Goal: Task Accomplishment & Management: Complete application form

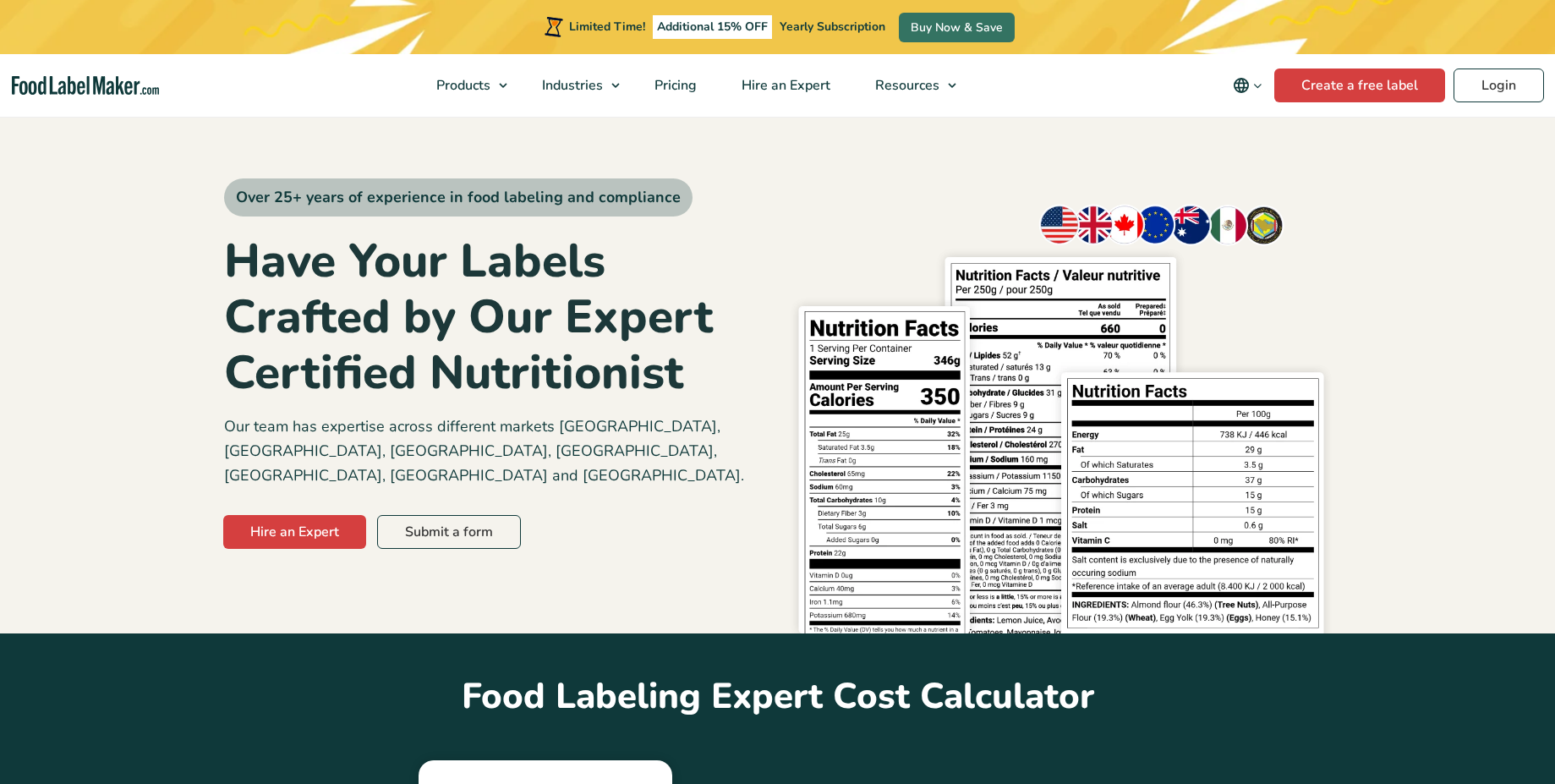
scroll to position [608, 0]
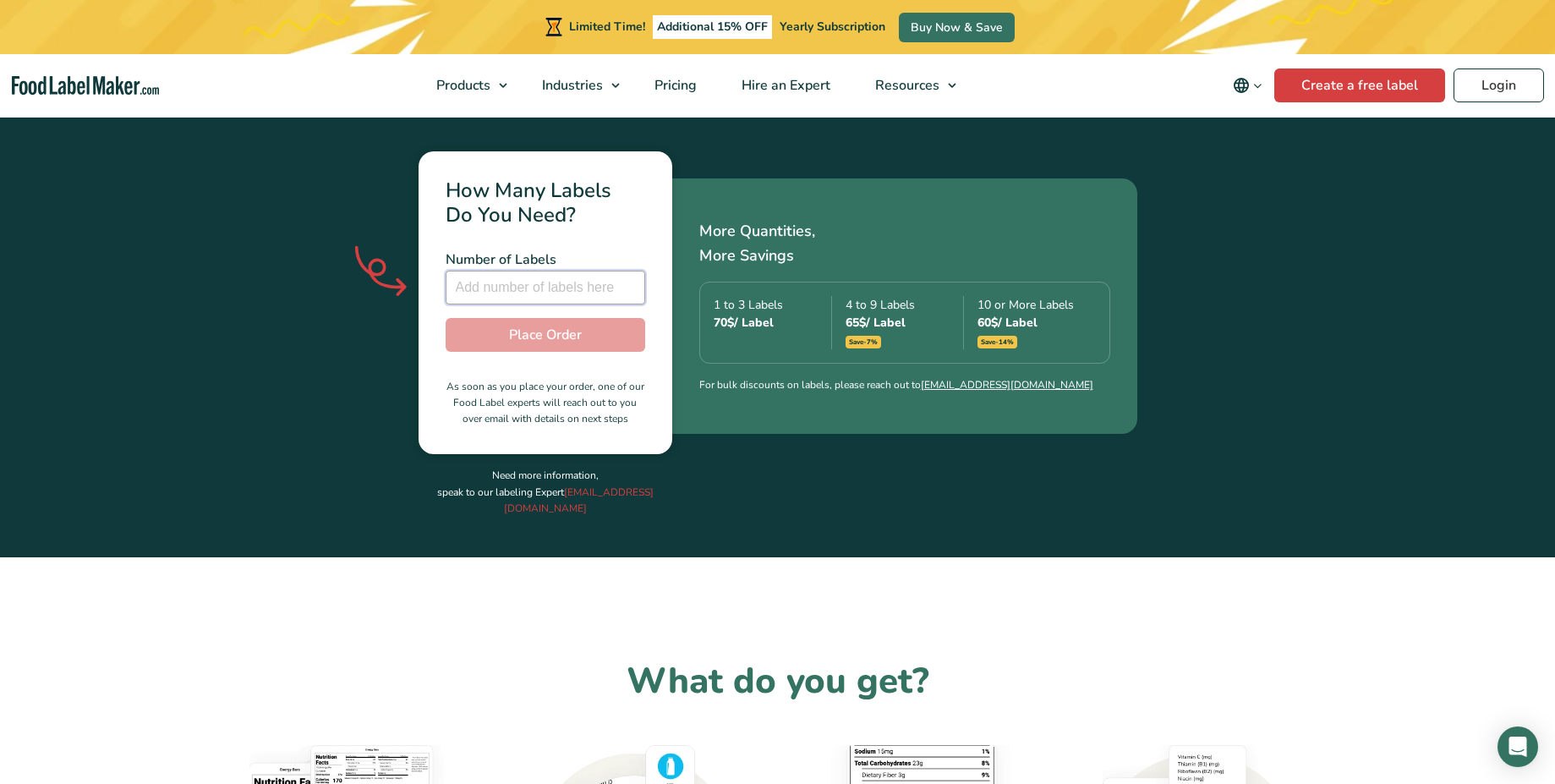
click at [510, 270] on input "number" at bounding box center [546, 287] width 200 height 34
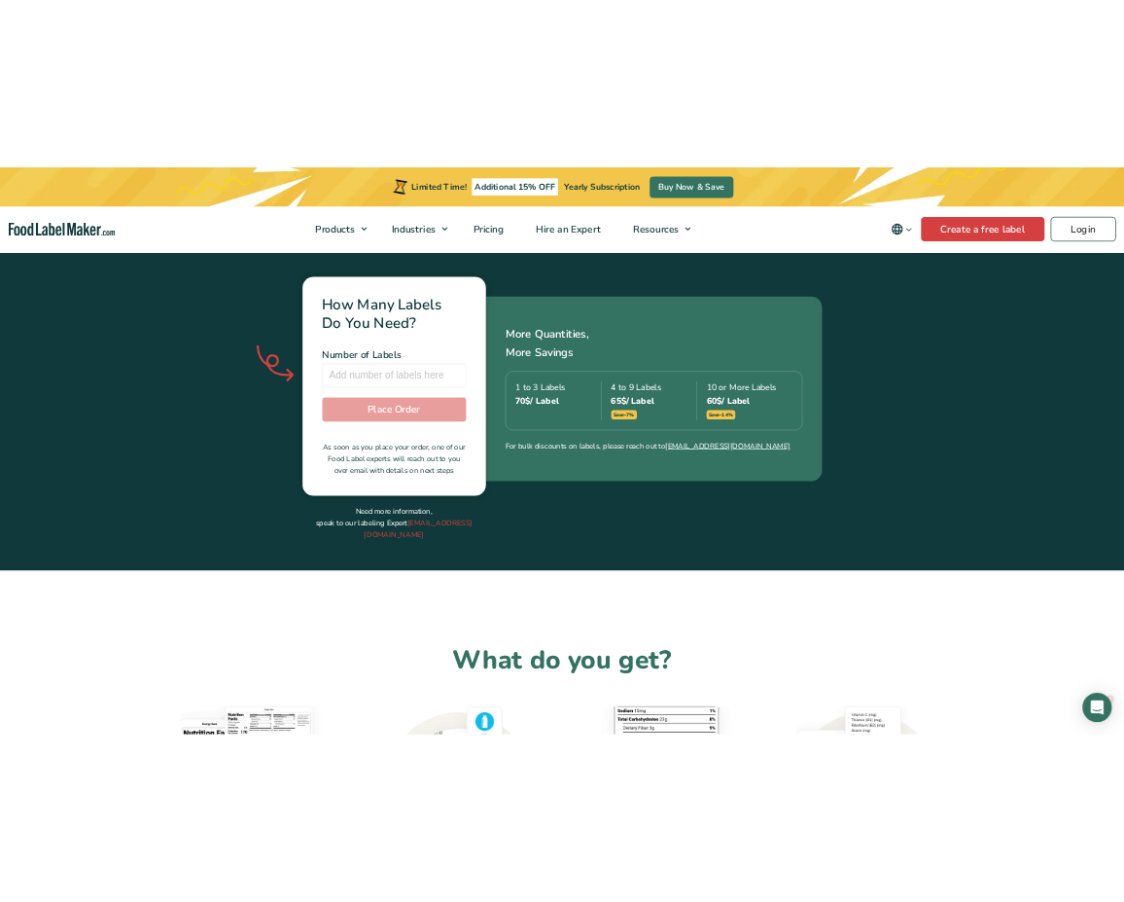
scroll to position [0, 0]
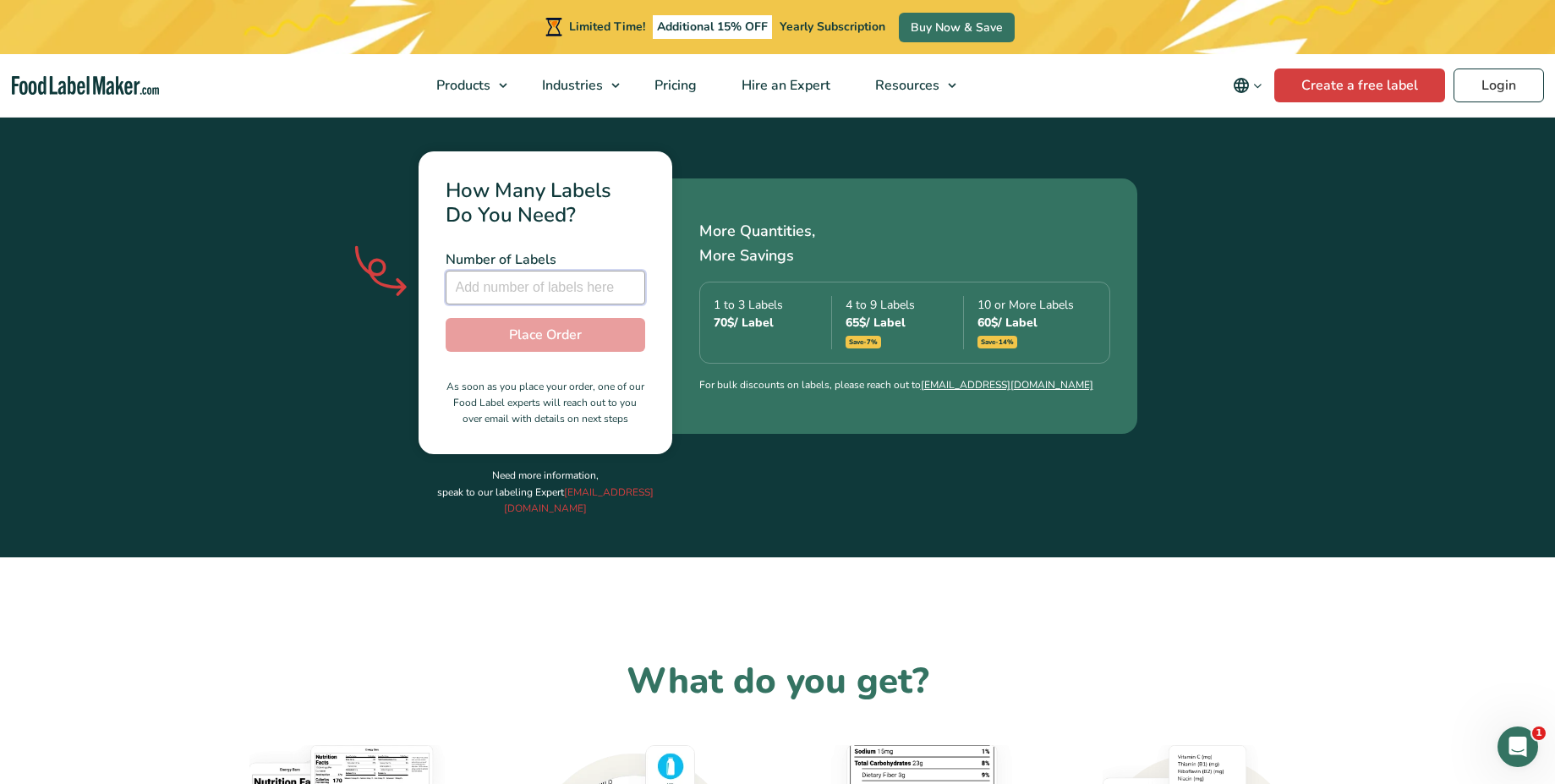
click at [530, 270] on input "number" at bounding box center [546, 287] width 200 height 34
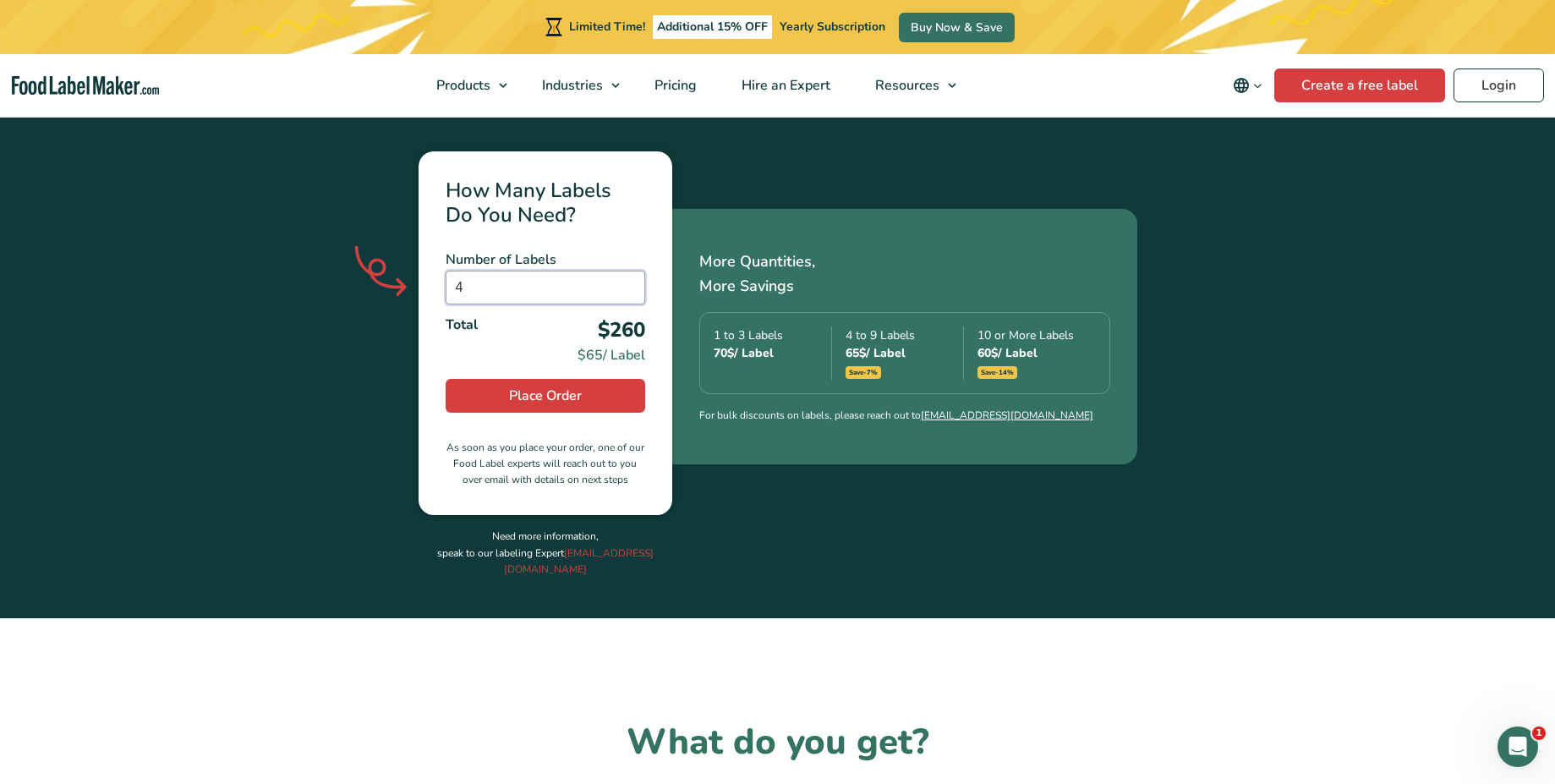
type input "4"
click at [398, 364] on div "How Many Labels Do You Need? Number of Labels 4 Number of Labels is required To…" at bounding box center [778, 364] width 1107 height 508
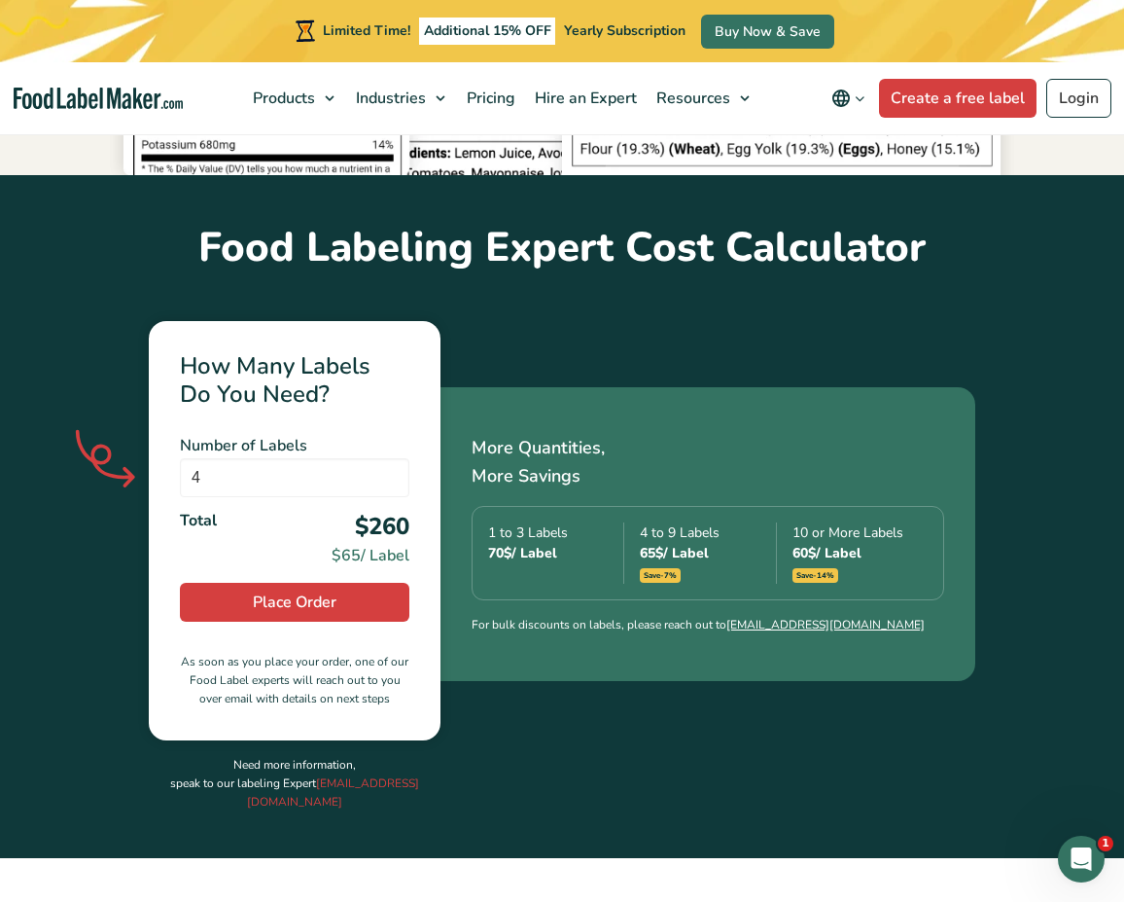
scroll to position [1083, 0]
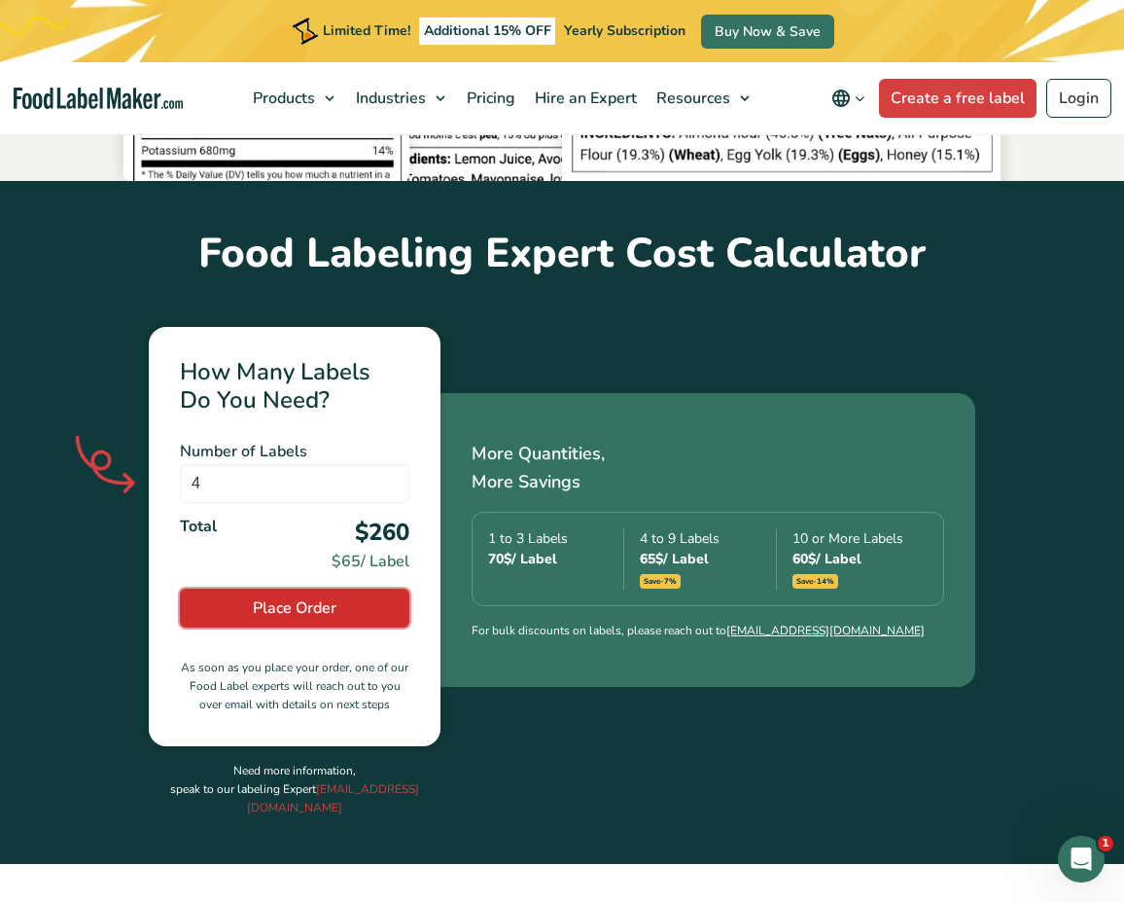
click at [316, 596] on span "Place Order" at bounding box center [295, 607] width 84 height 23
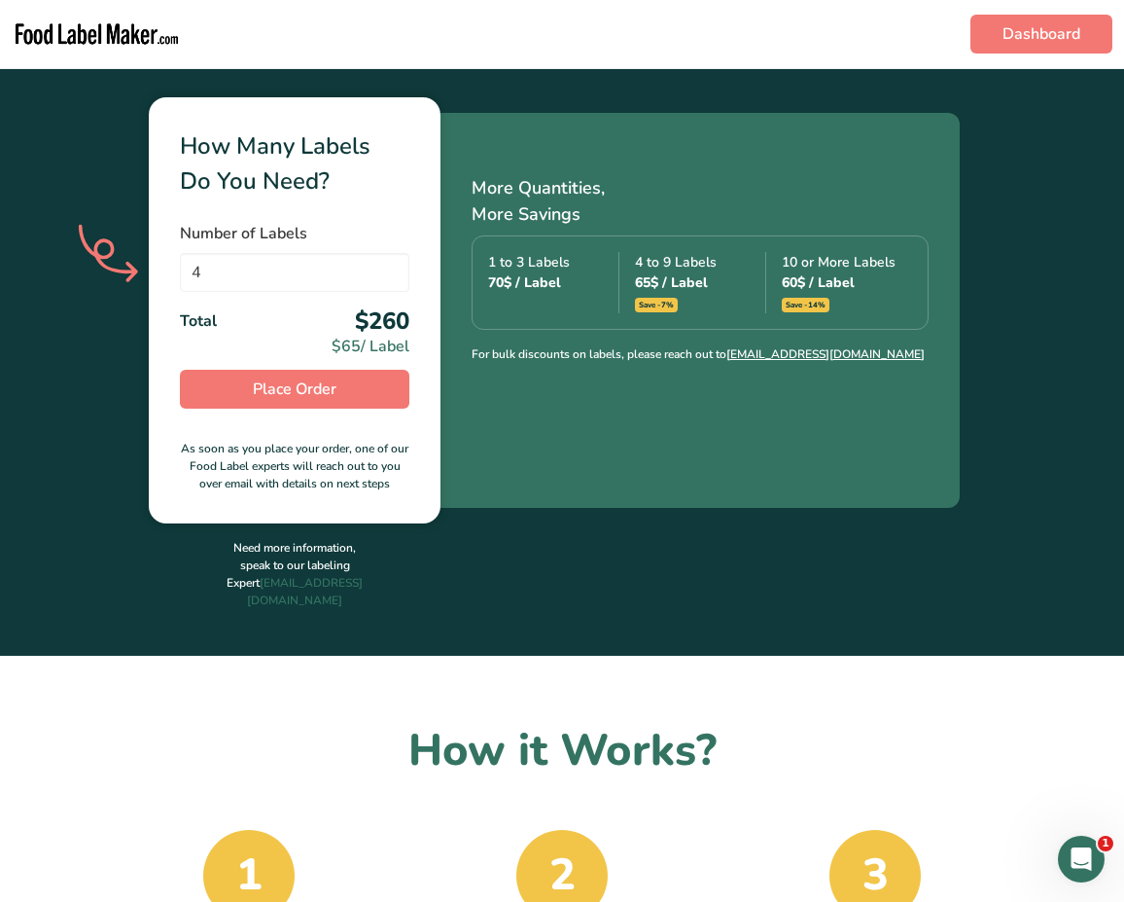
scroll to position [585, 0]
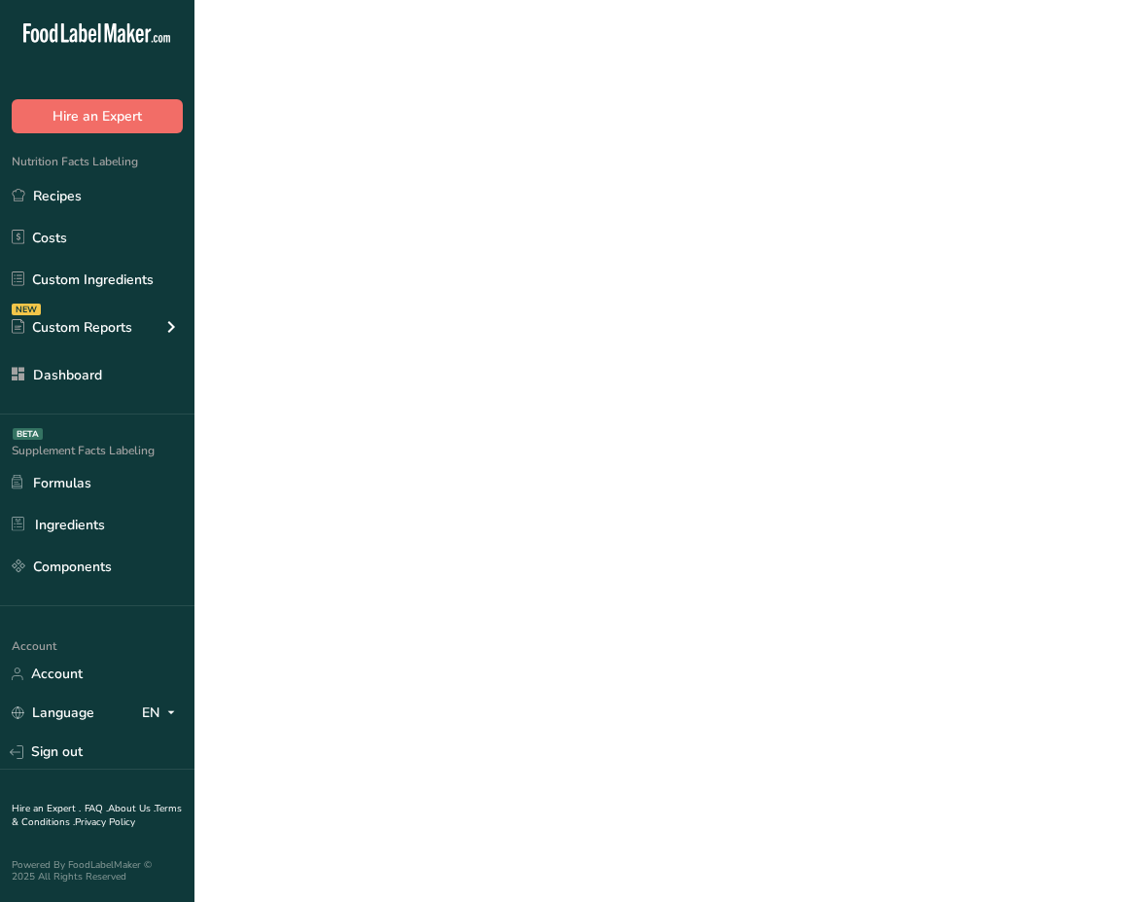
click at [132, 125] on div ".a-20{fill:#fff;} Hire an Expert Nutrition Facts Labeling Recipes Costs Custom …" at bounding box center [562, 451] width 1124 height 902
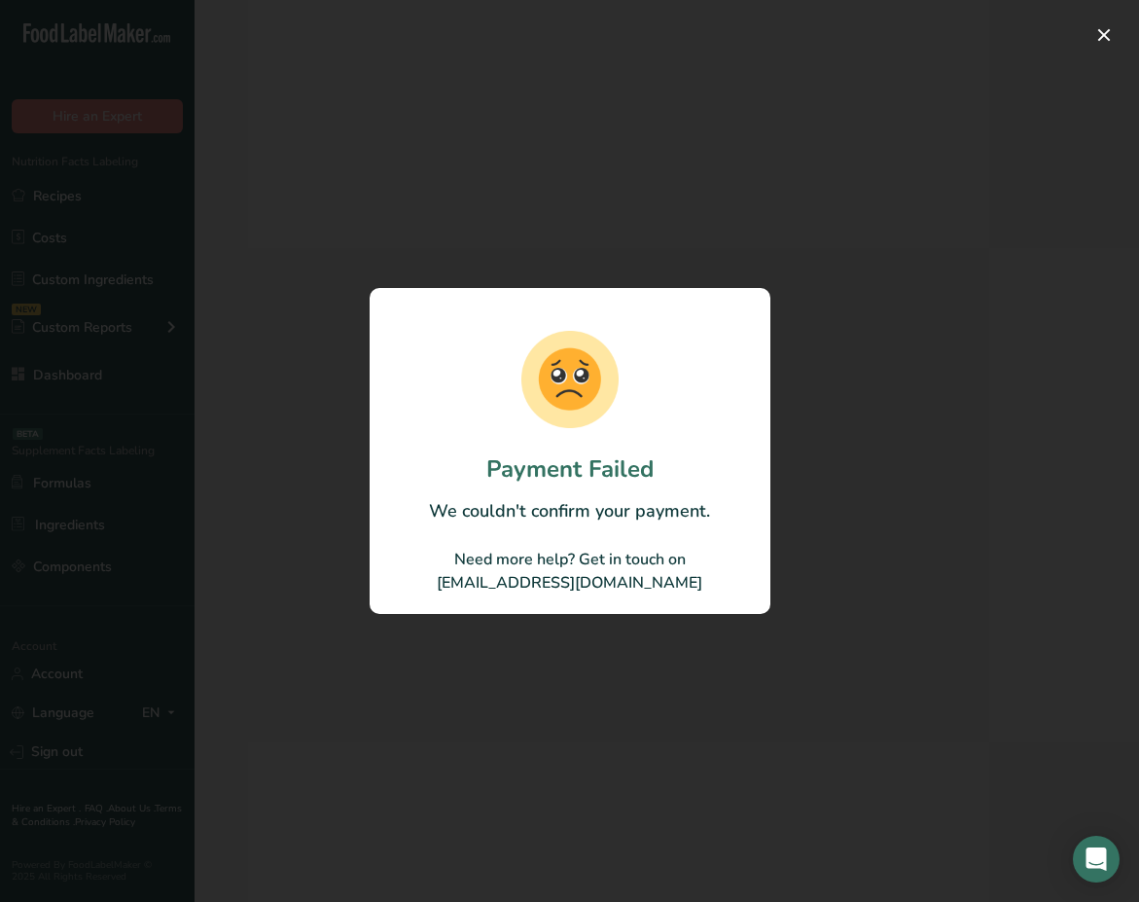
click at [1104, 53] on div at bounding box center [569, 451] width 1139 height 902
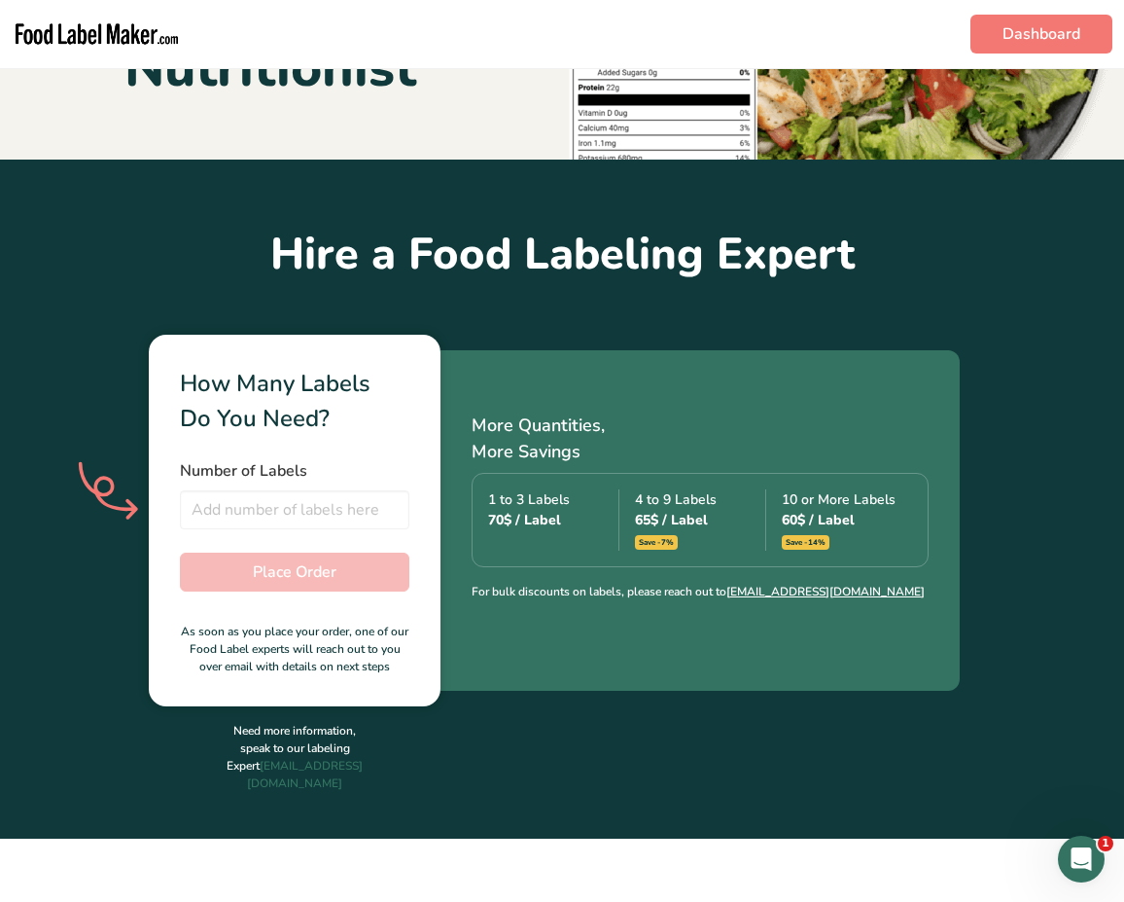
scroll to position [376, 0]
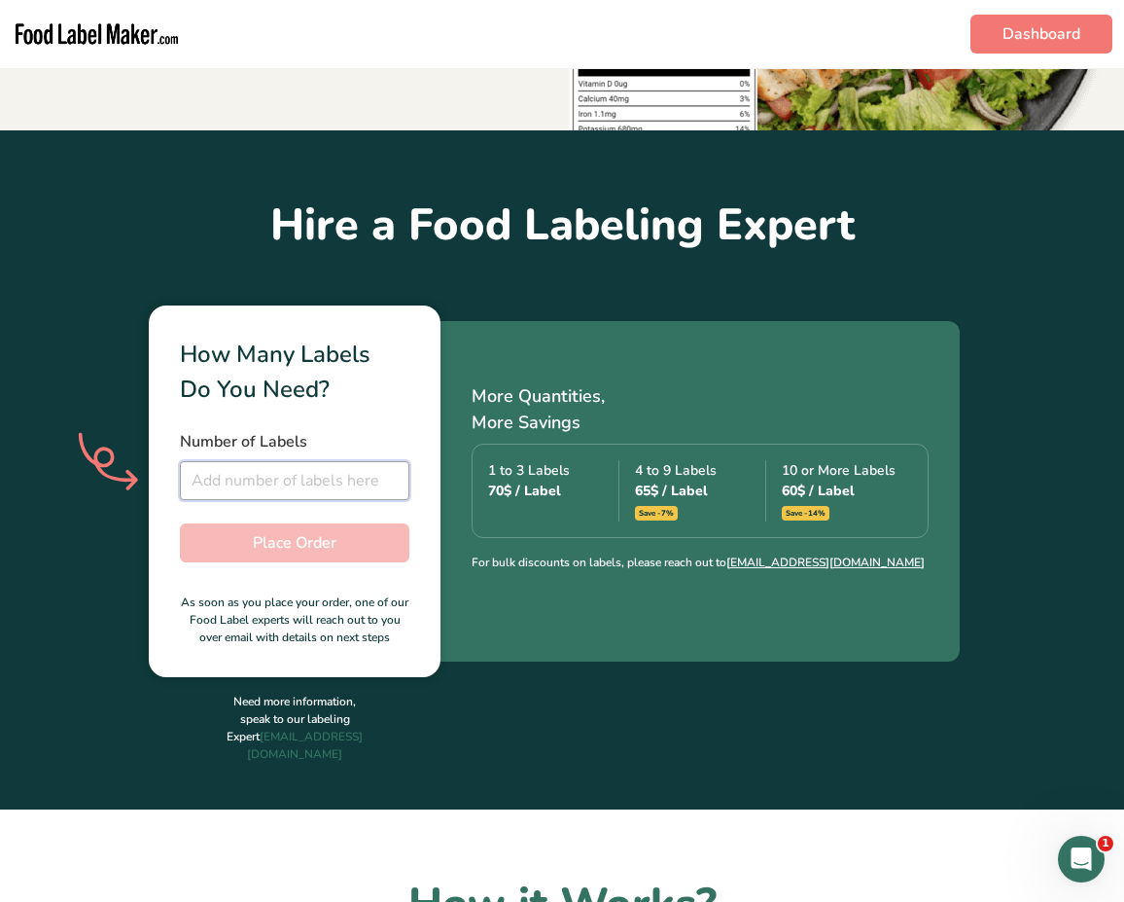
click at [305, 478] on input "number" at bounding box center [295, 480] width 230 height 39
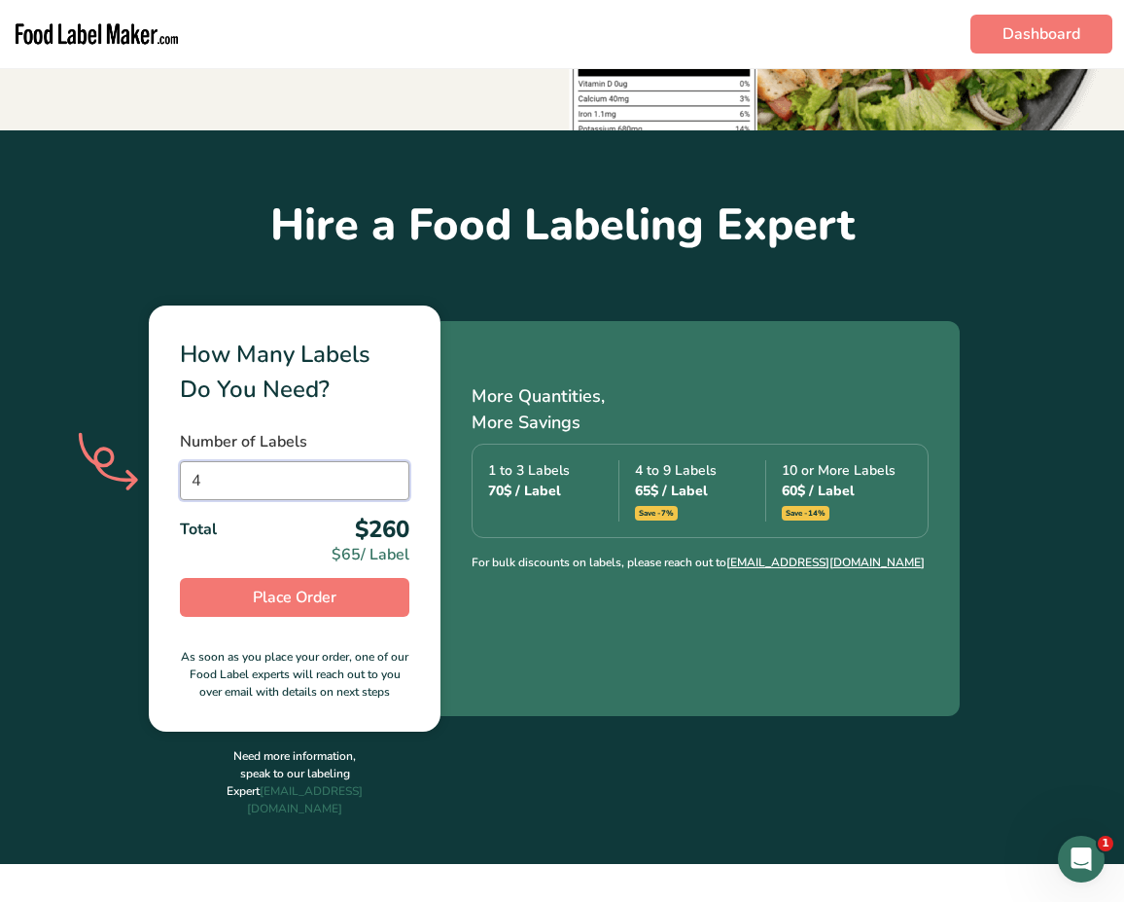
type input "4"
click at [563, 422] on p "More Quantities, More Savings" at bounding box center [700, 409] width 457 height 53
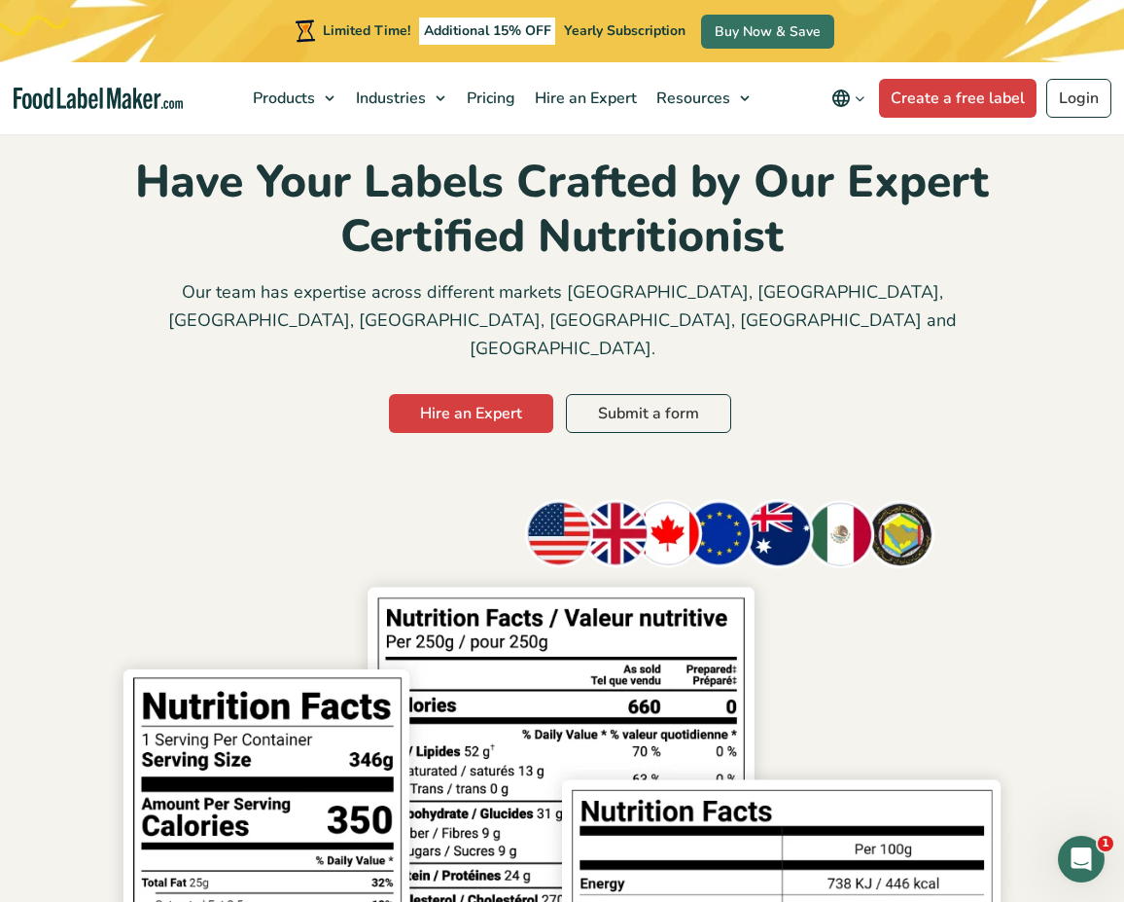
scroll to position [51, 0]
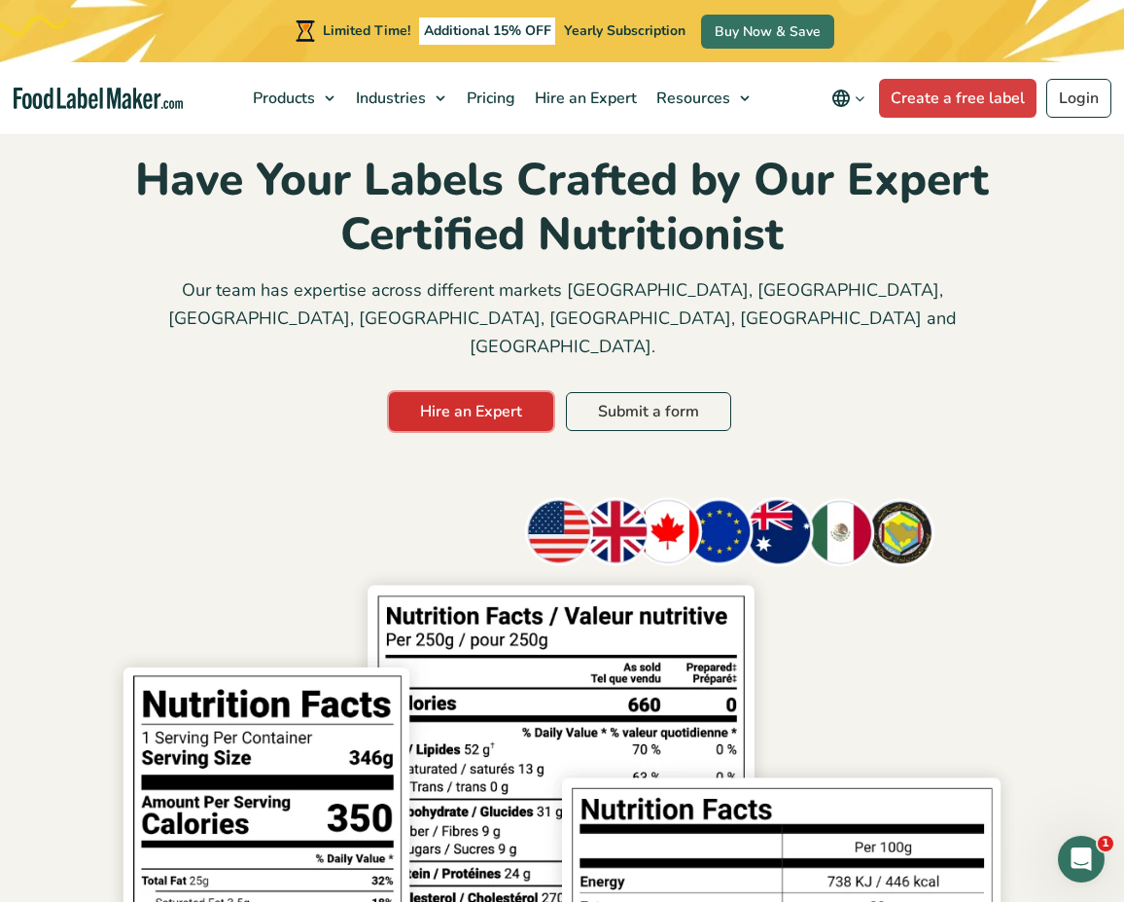
click at [467, 392] on link "Hire an Expert" at bounding box center [471, 411] width 164 height 39
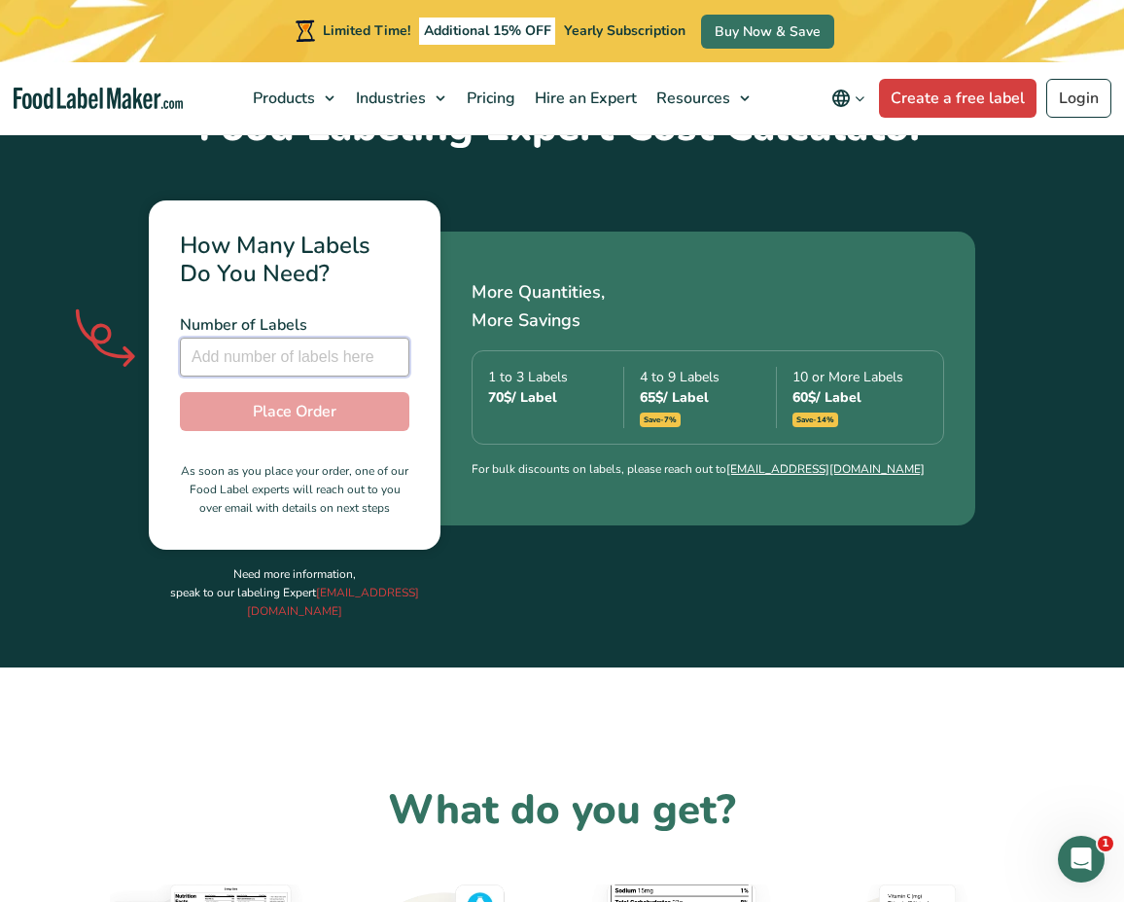
click at [357, 338] on input "number" at bounding box center [295, 357] width 230 height 39
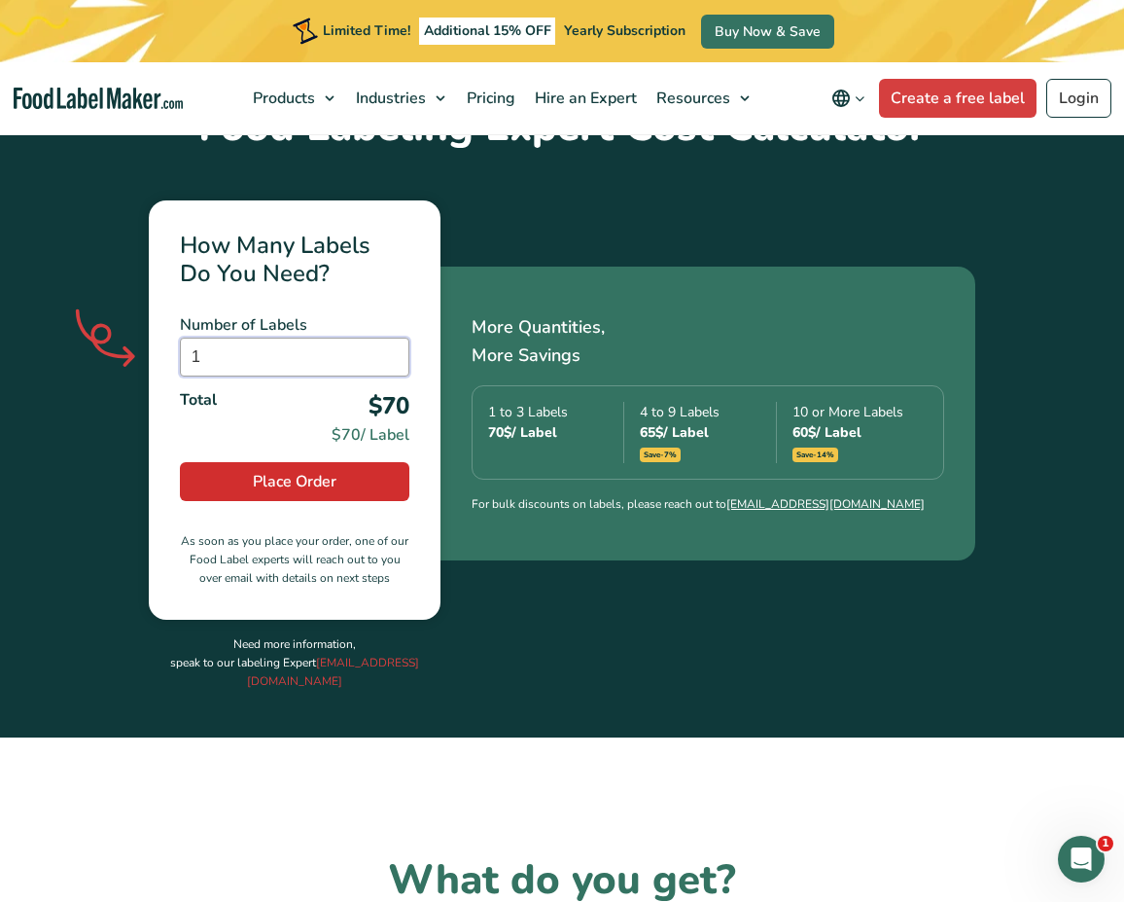
type input "1"
click at [295, 470] on span "Place Order" at bounding box center [295, 481] width 84 height 23
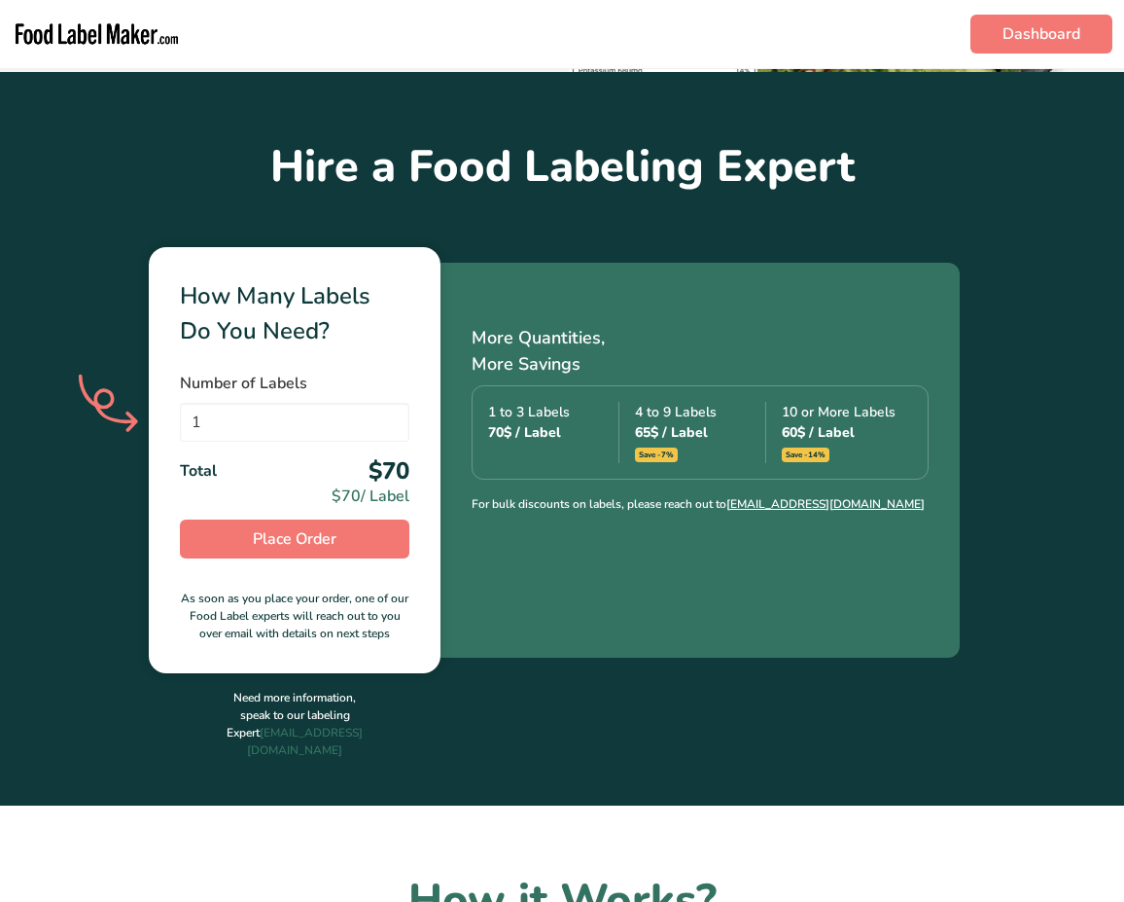
scroll to position [457, 0]
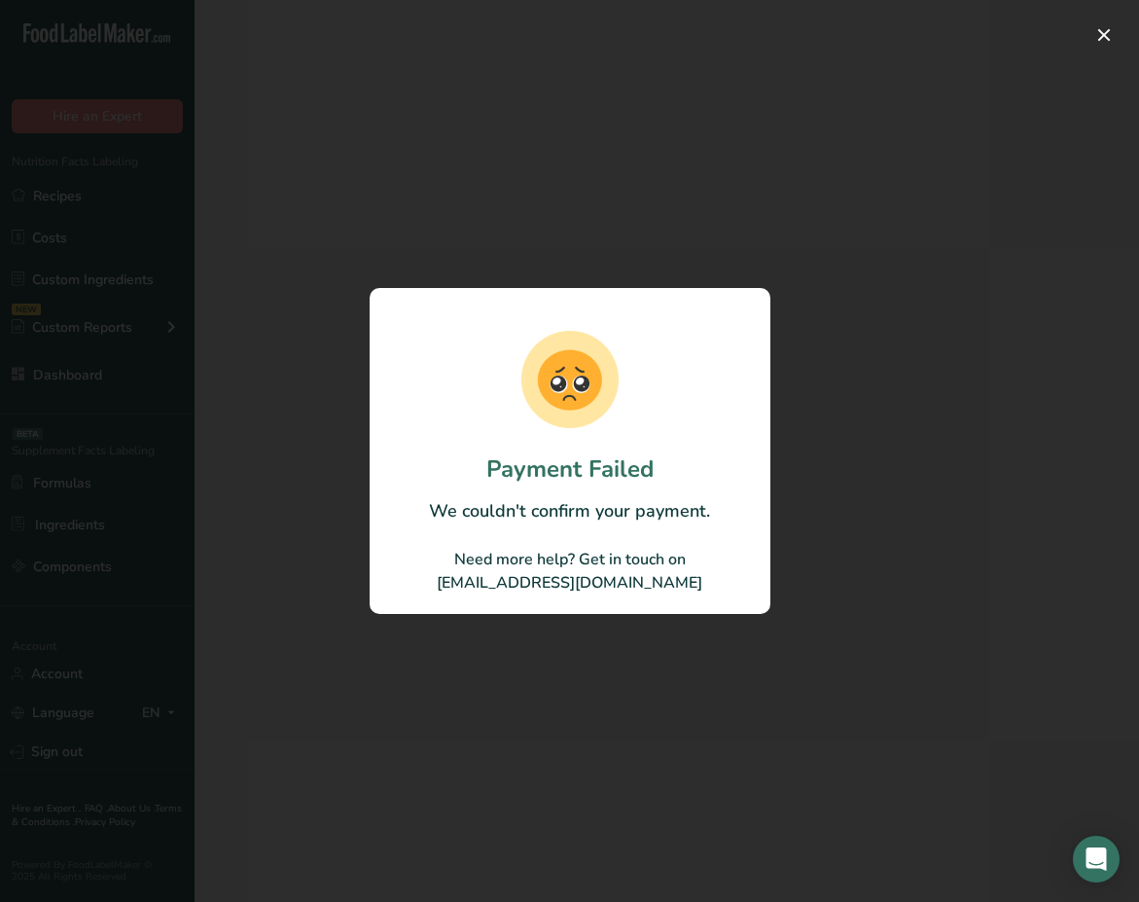
click at [115, 119] on div at bounding box center [569, 451] width 1139 height 902
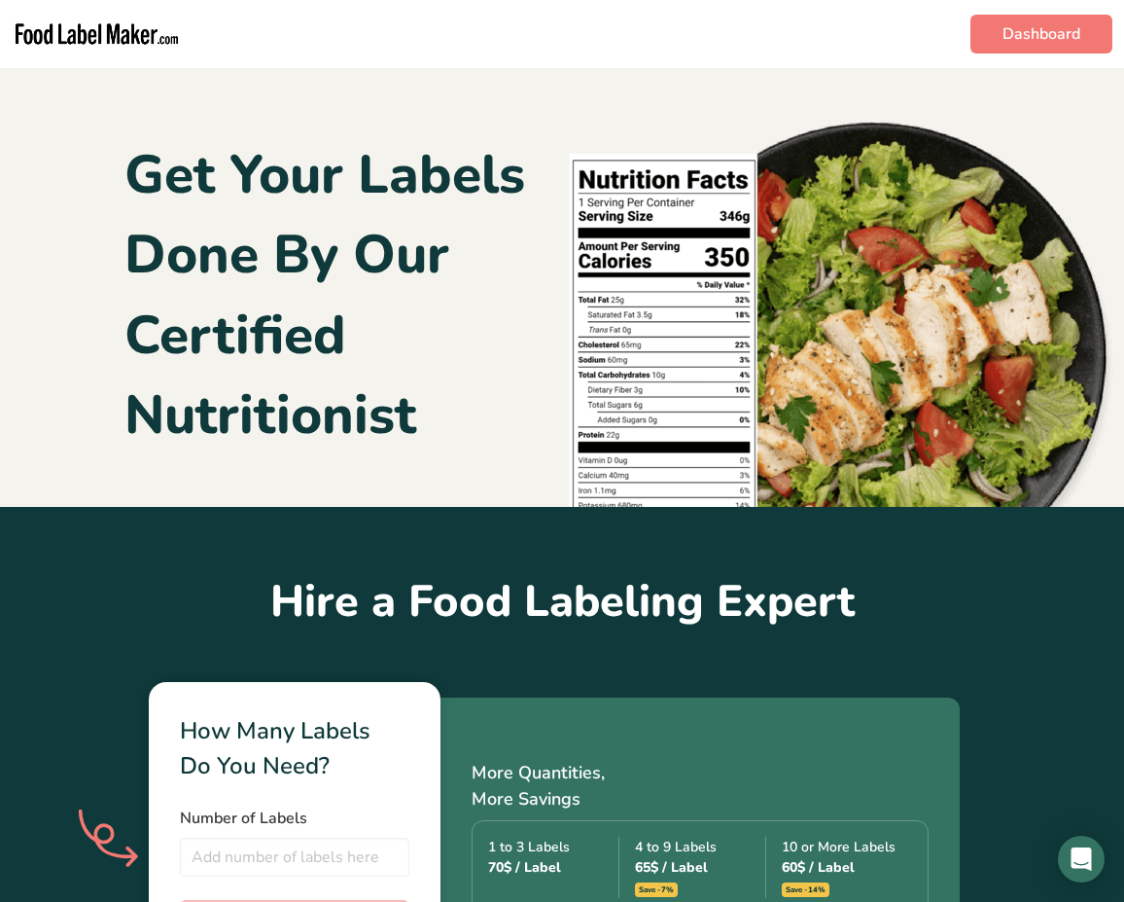
click at [115, 119] on section "Get Your Labels Done By Our Certified Nutritionist" at bounding box center [562, 287] width 1124 height 439
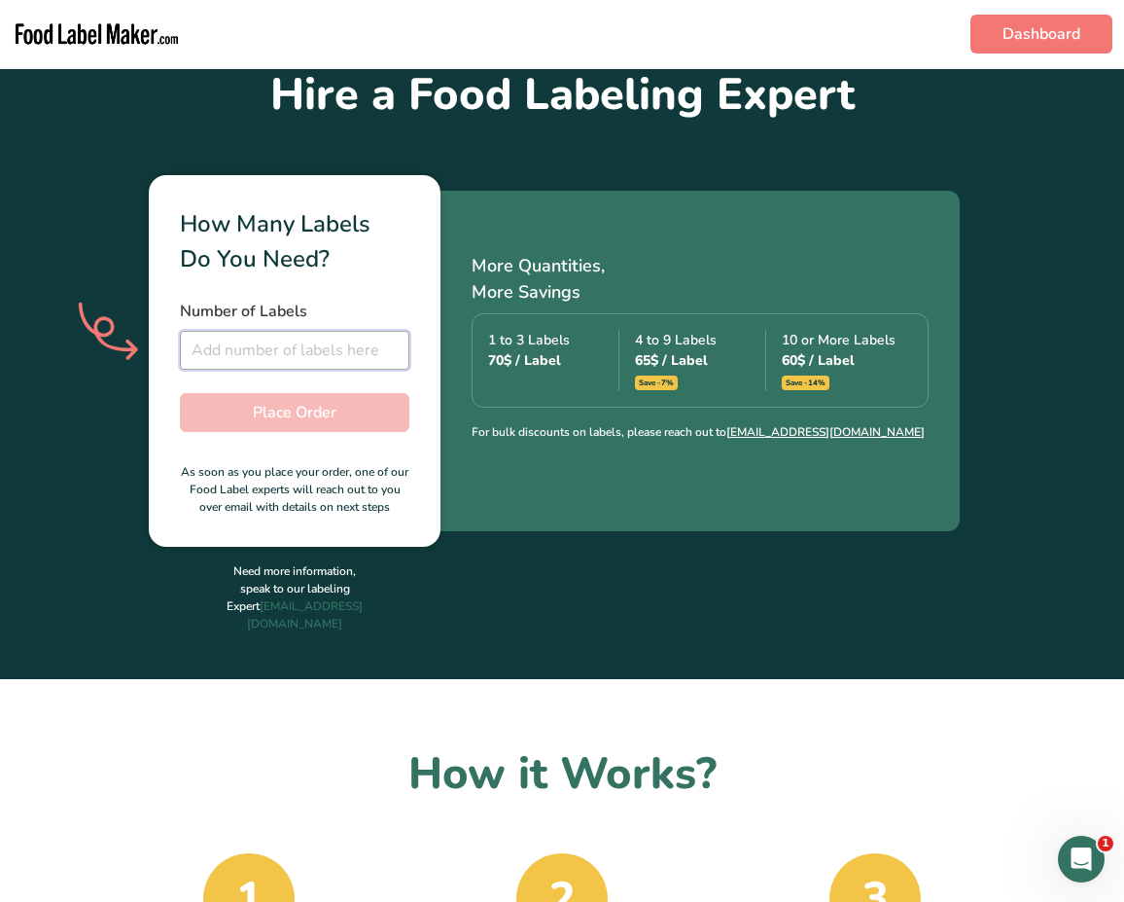
click at [254, 344] on input "number" at bounding box center [295, 350] width 230 height 39
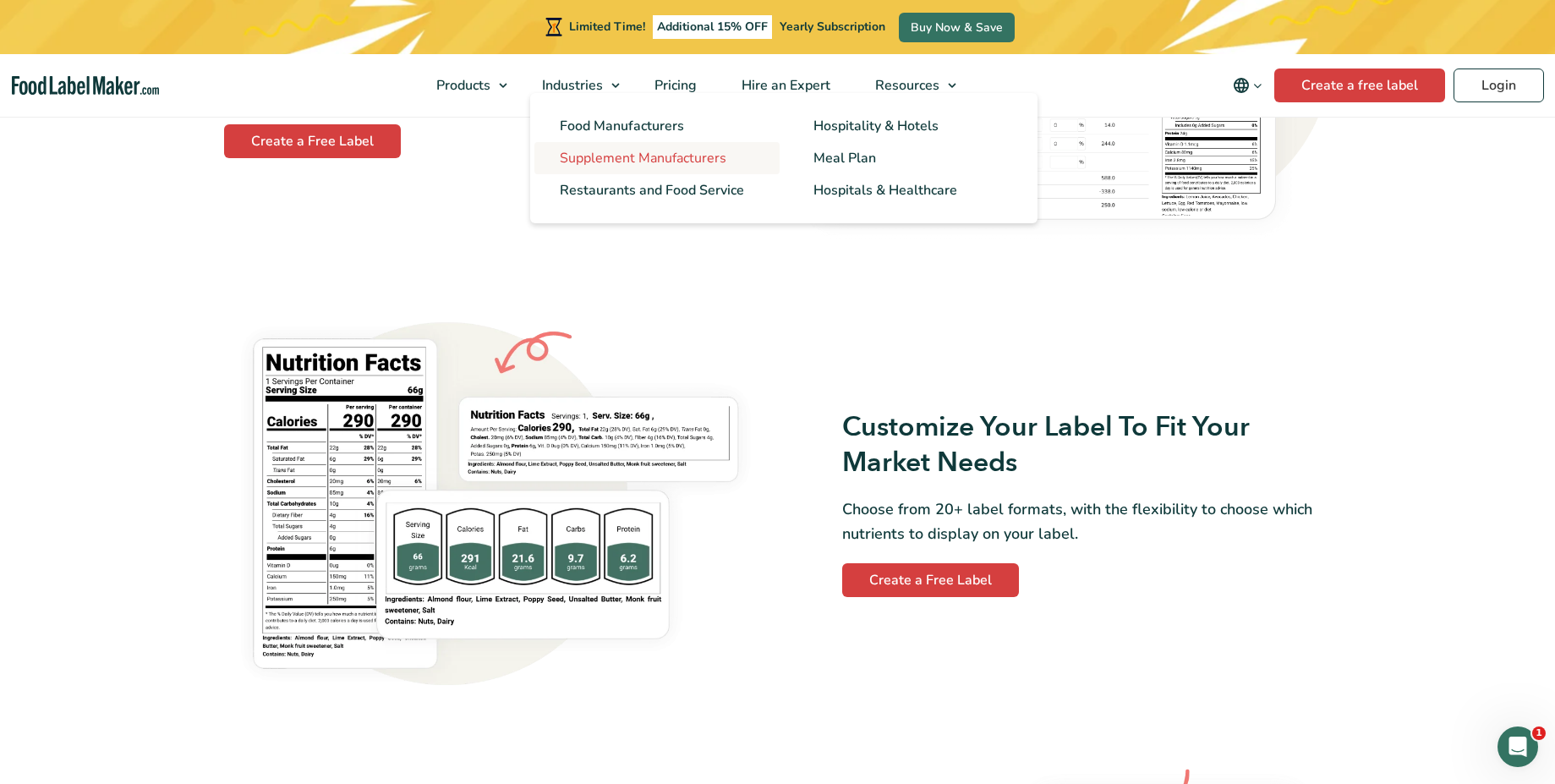
click at [632, 155] on span "Supplement Manufacturers" at bounding box center [643, 157] width 167 height 18
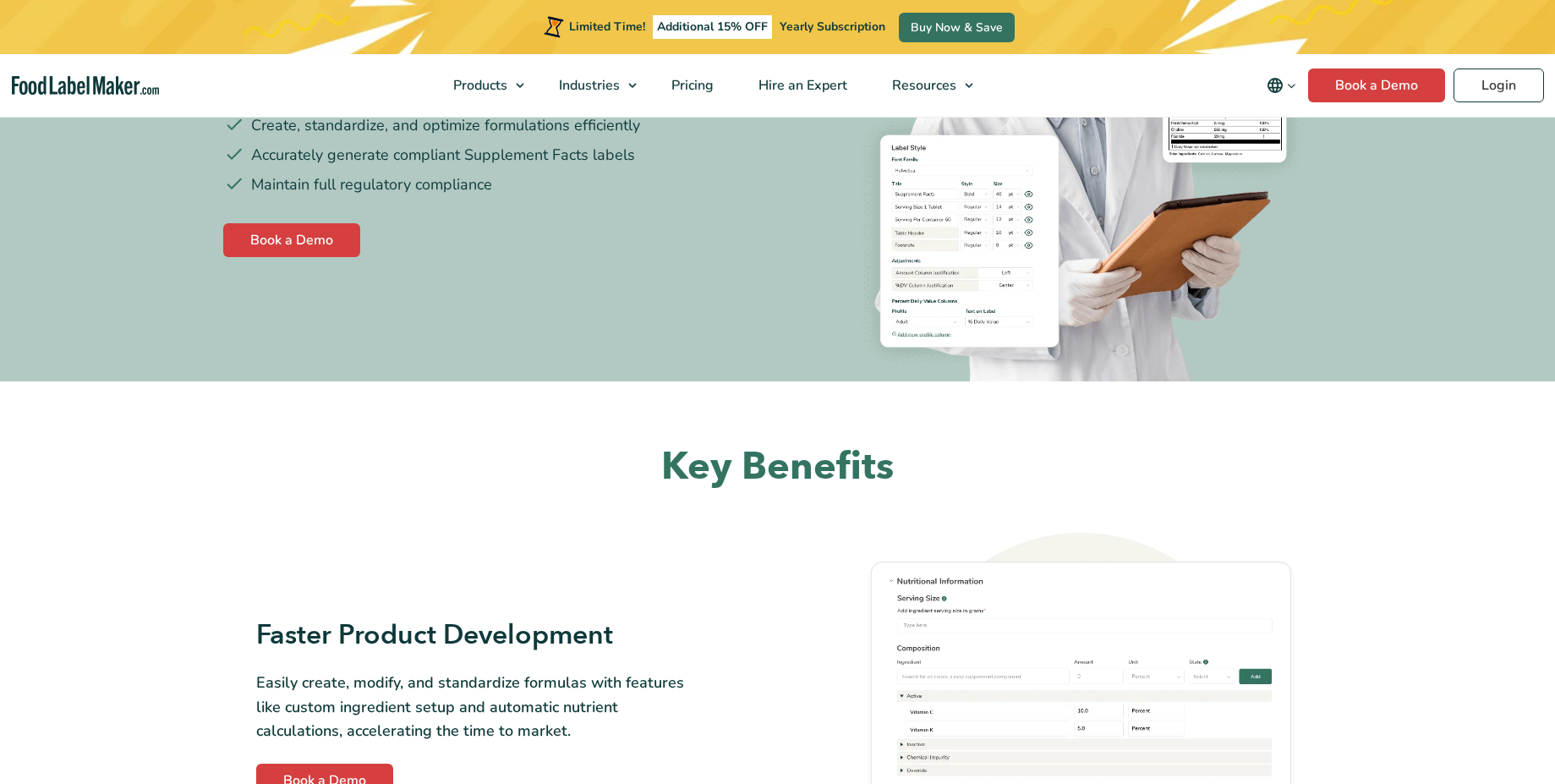
scroll to position [329, 0]
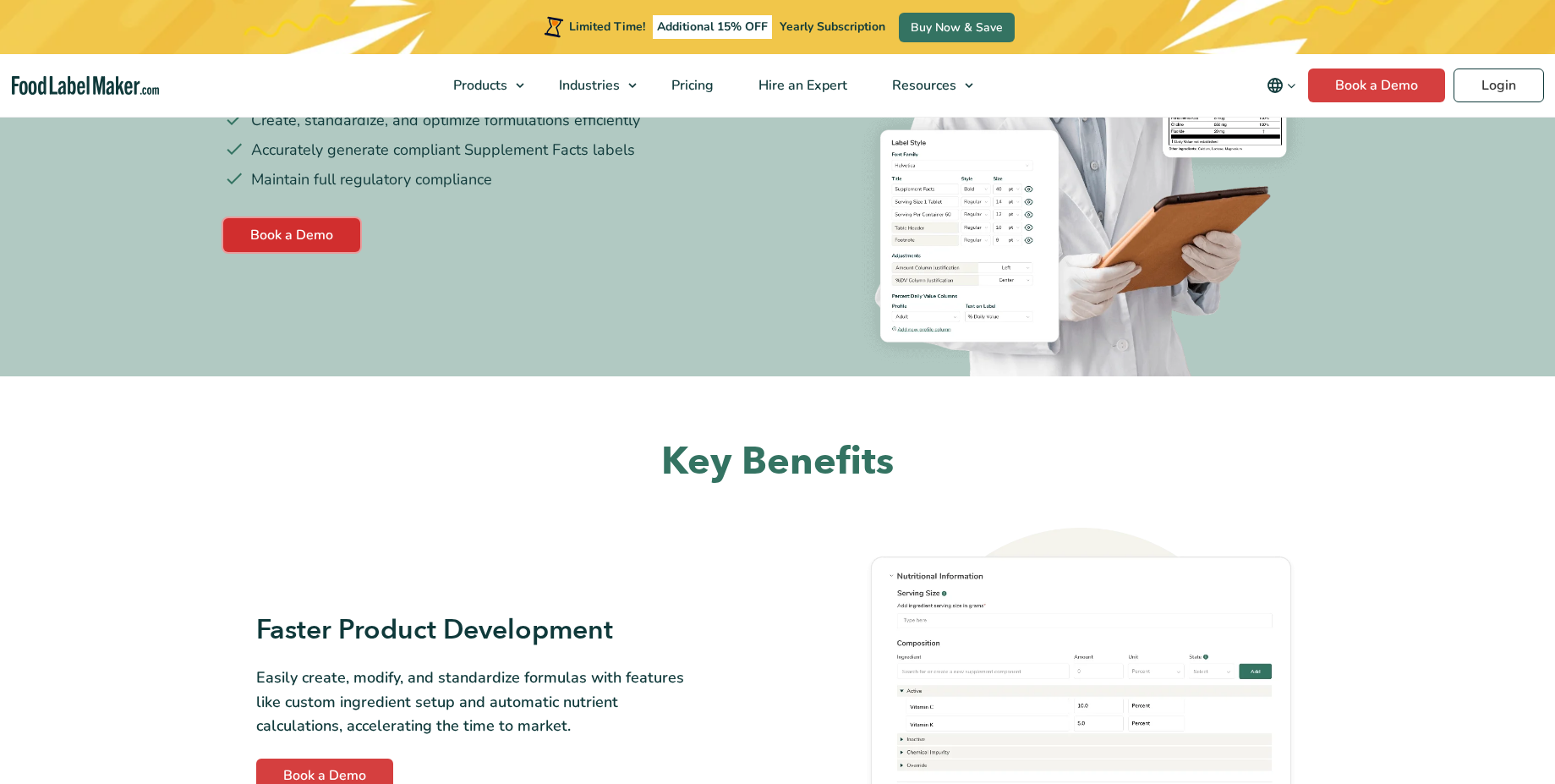
click at [301, 248] on link "Book a Demo" at bounding box center [292, 235] width 137 height 34
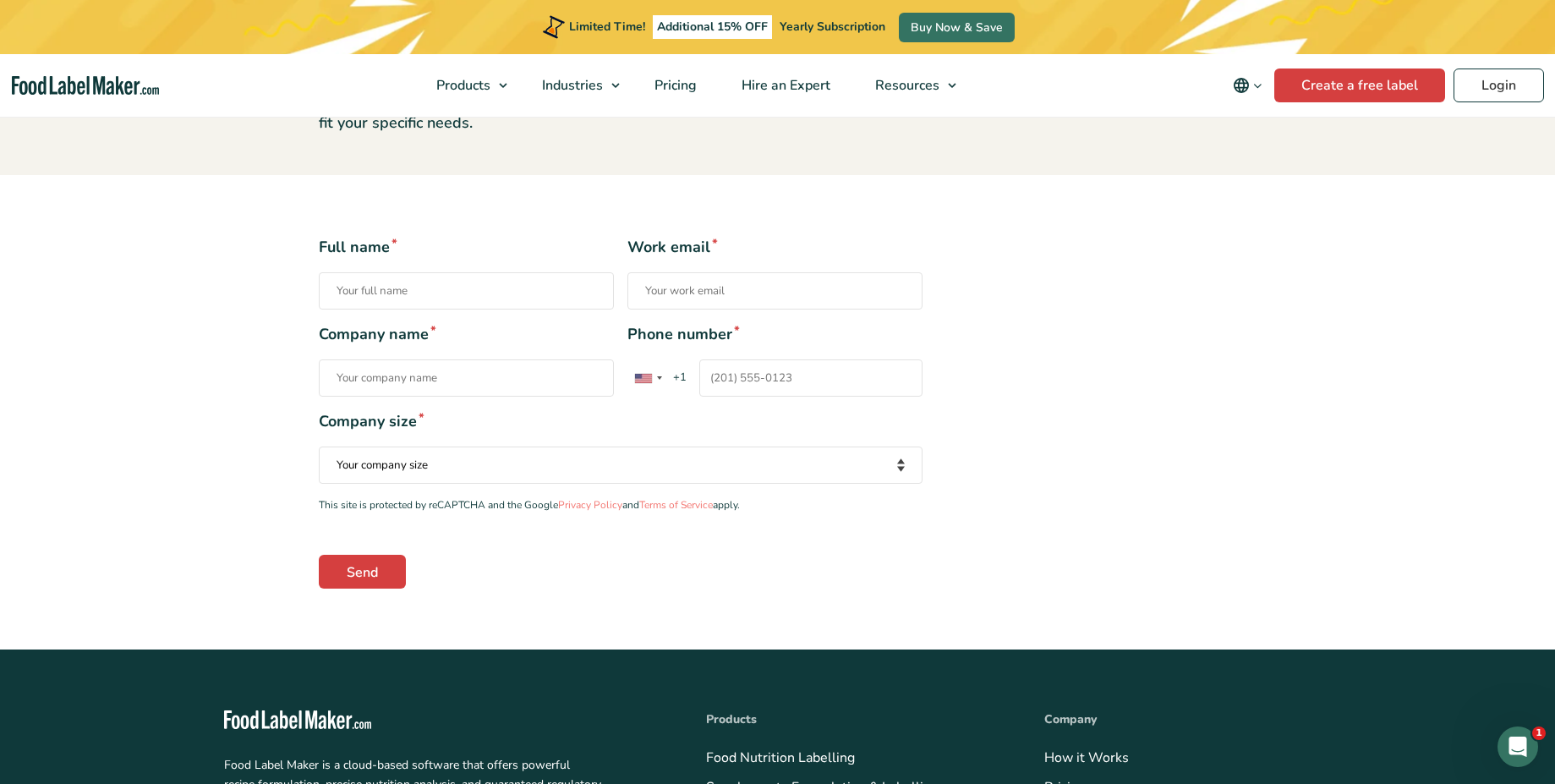
click at [1024, 325] on div "Full name * Work email * Company name * Phone number * [GEOGRAPHIC_DATA] +1 [GE…" at bounding box center [777, 411] width 943 height 352
drag, startPoint x: 730, startPoint y: 329, endPoint x: 766, endPoint y: 324, distance: 36.3
click at [766, 324] on span "Phone number *" at bounding box center [774, 335] width 295 height 23
click at [766, 359] on input "Phone number * [GEOGRAPHIC_DATA] +1 [GEOGRAPHIC_DATA] +44 [GEOGRAPHIC_DATA] (‫[…" at bounding box center [810, 377] width 223 height 37
drag, startPoint x: 625, startPoint y: 326, endPoint x: 820, endPoint y: 337, distance: 195.3
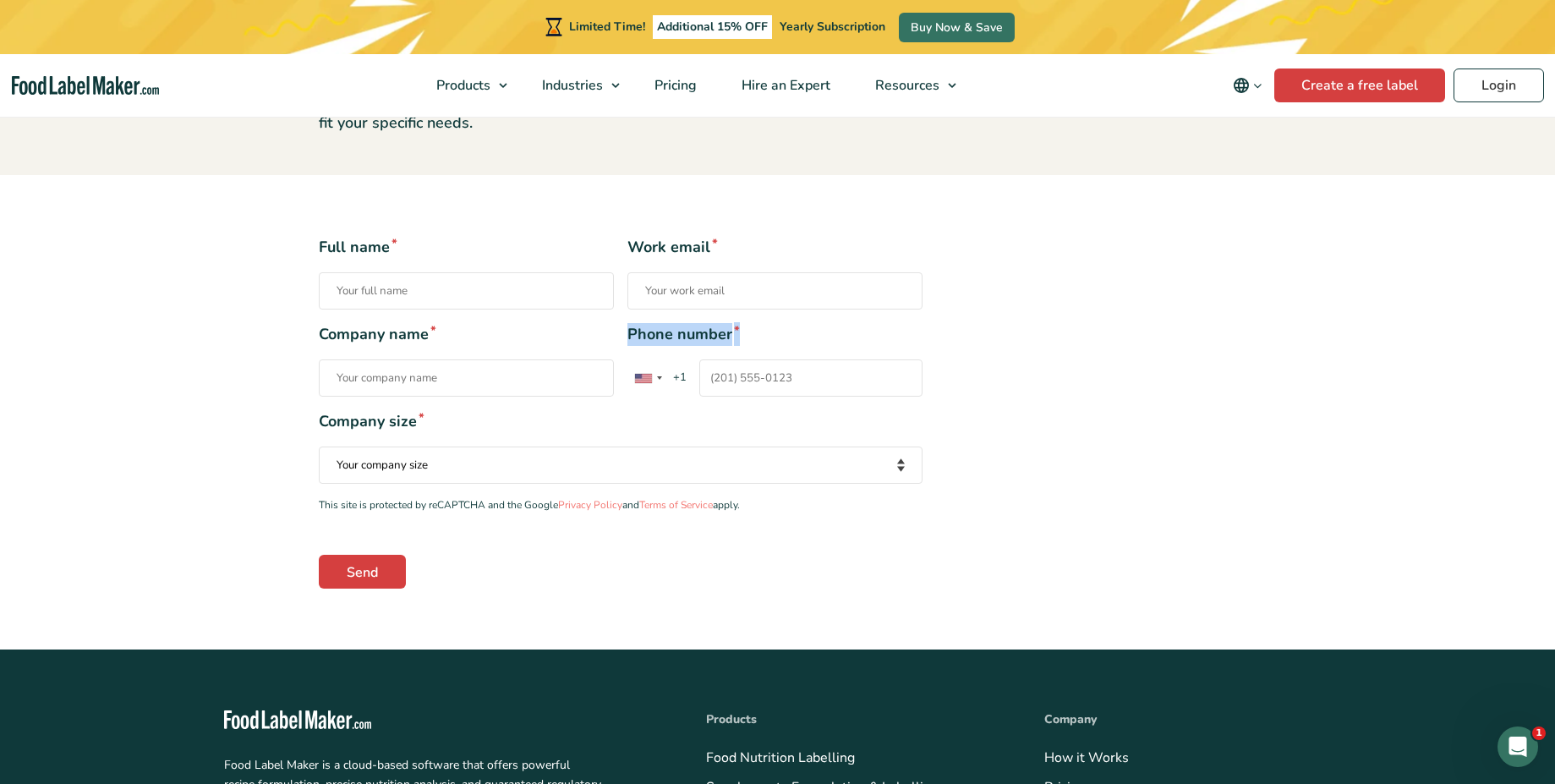
click at [820, 337] on div "Company name * Phone number * [GEOGRAPHIC_DATA] +1 [GEOGRAPHIC_DATA] +44 [GEOGR…" at bounding box center [621, 360] width 603 height 74
click at [667, 334] on span "Phone number *" at bounding box center [774, 335] width 295 height 23
click at [699, 359] on input "Phone number * [GEOGRAPHIC_DATA] +1 [GEOGRAPHIC_DATA] +44 [GEOGRAPHIC_DATA] (‫[…" at bounding box center [810, 377] width 223 height 37
click at [667, 334] on span "Phone number *" at bounding box center [774, 335] width 295 height 23
click at [699, 359] on input "Phone number * [GEOGRAPHIC_DATA] +1 [GEOGRAPHIC_DATA] +44 [GEOGRAPHIC_DATA] (‫[…" at bounding box center [810, 377] width 223 height 37
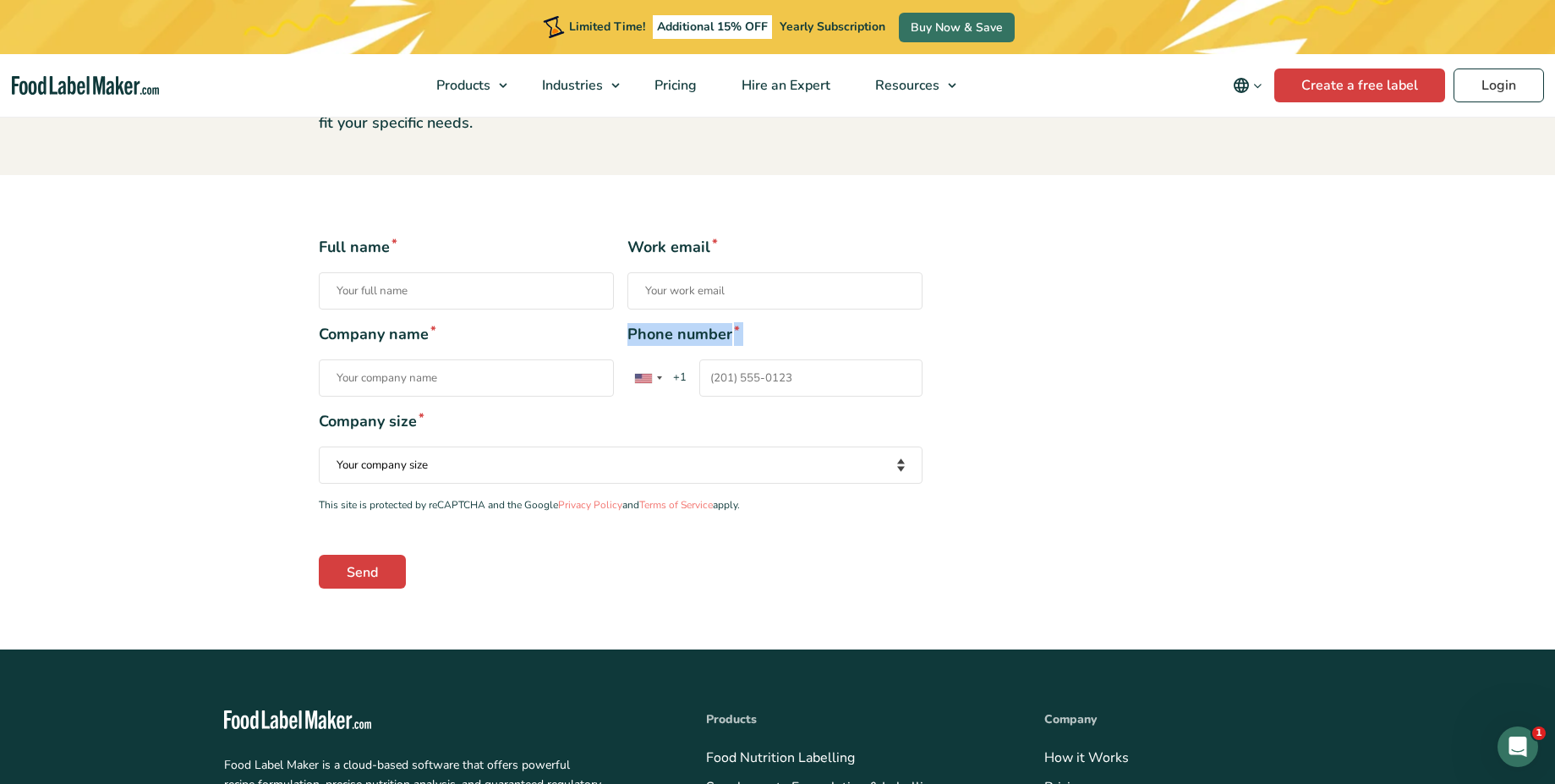
click at [667, 334] on span "Phone number *" at bounding box center [774, 335] width 295 height 23
click at [699, 359] on input "Phone number * [GEOGRAPHIC_DATA] +1 [GEOGRAPHIC_DATA] +44 [GEOGRAPHIC_DATA] (‫[…" at bounding box center [810, 377] width 223 height 37
click at [667, 334] on span "Phone number *" at bounding box center [774, 335] width 295 height 23
click at [699, 359] on input "Phone number * [GEOGRAPHIC_DATA] +1 [GEOGRAPHIC_DATA] +44 [GEOGRAPHIC_DATA] (‫[…" at bounding box center [810, 377] width 223 height 37
